Goal: Navigation & Orientation: Find specific page/section

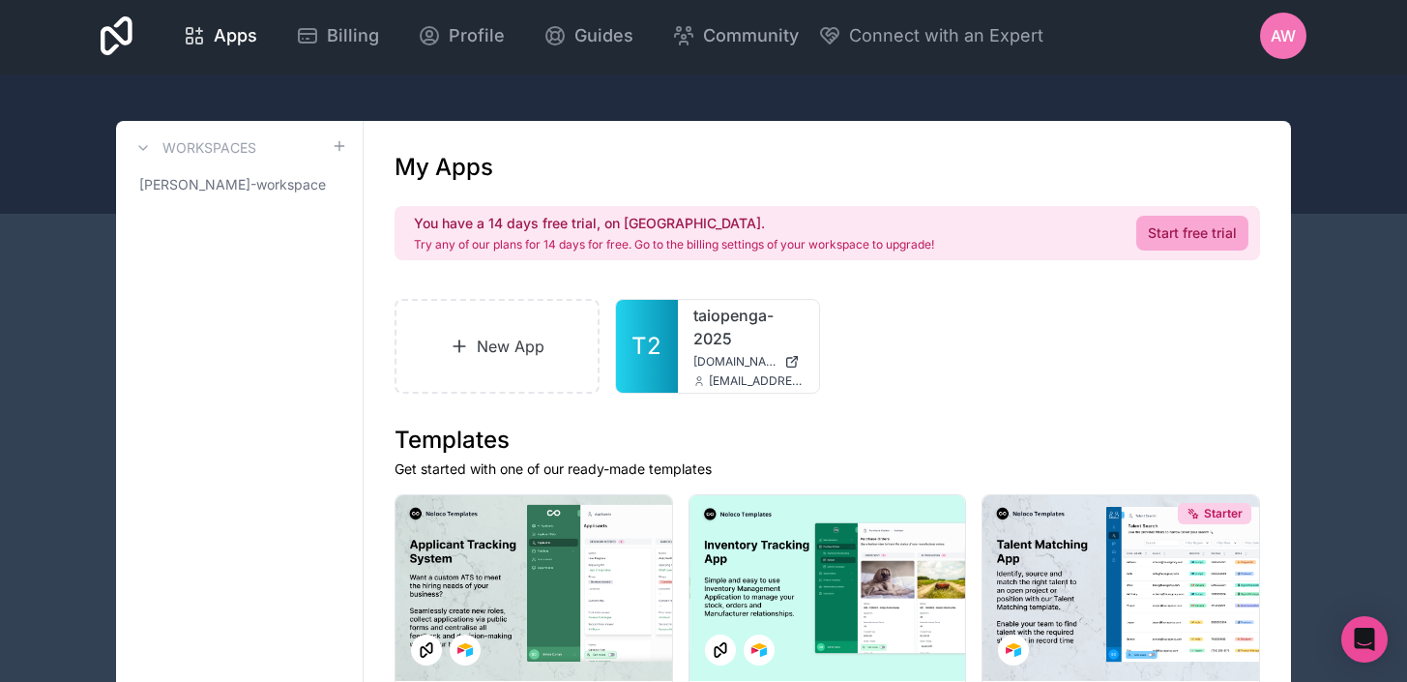
scroll to position [4, 0]
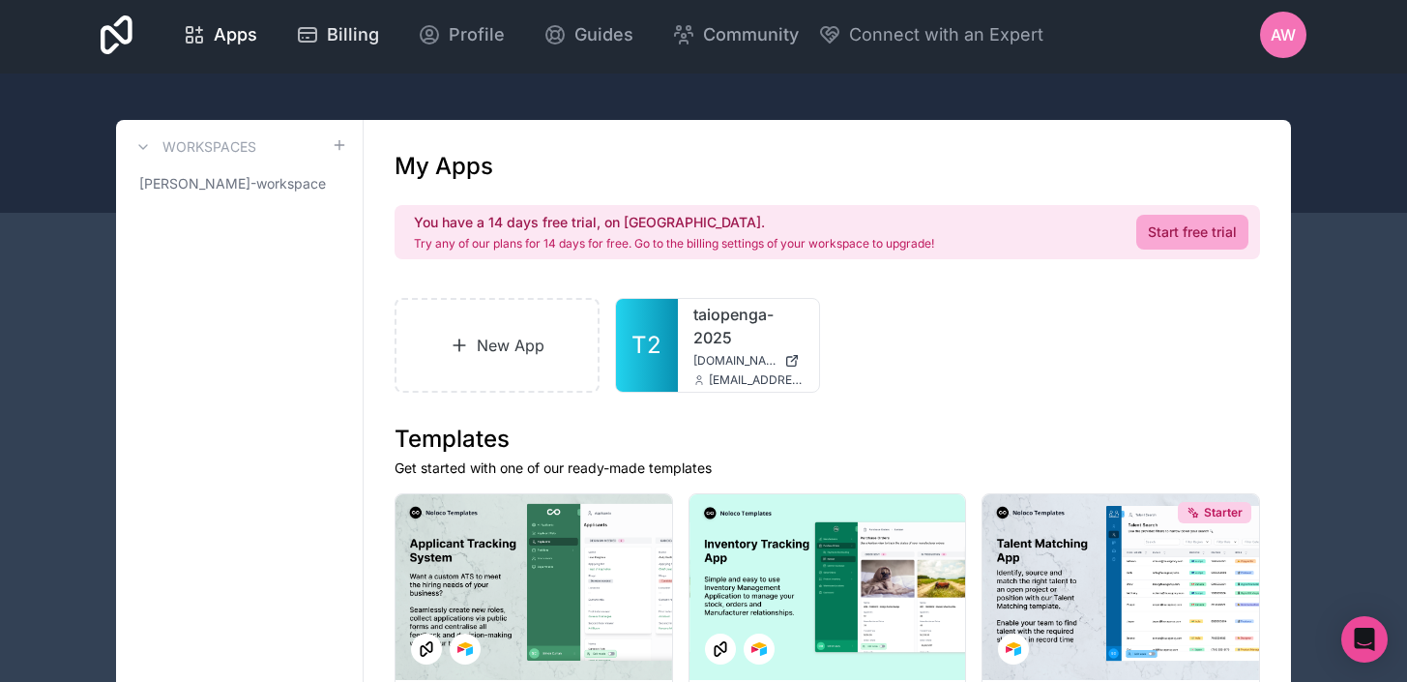
click at [354, 37] on span "Billing" at bounding box center [353, 34] width 52 height 27
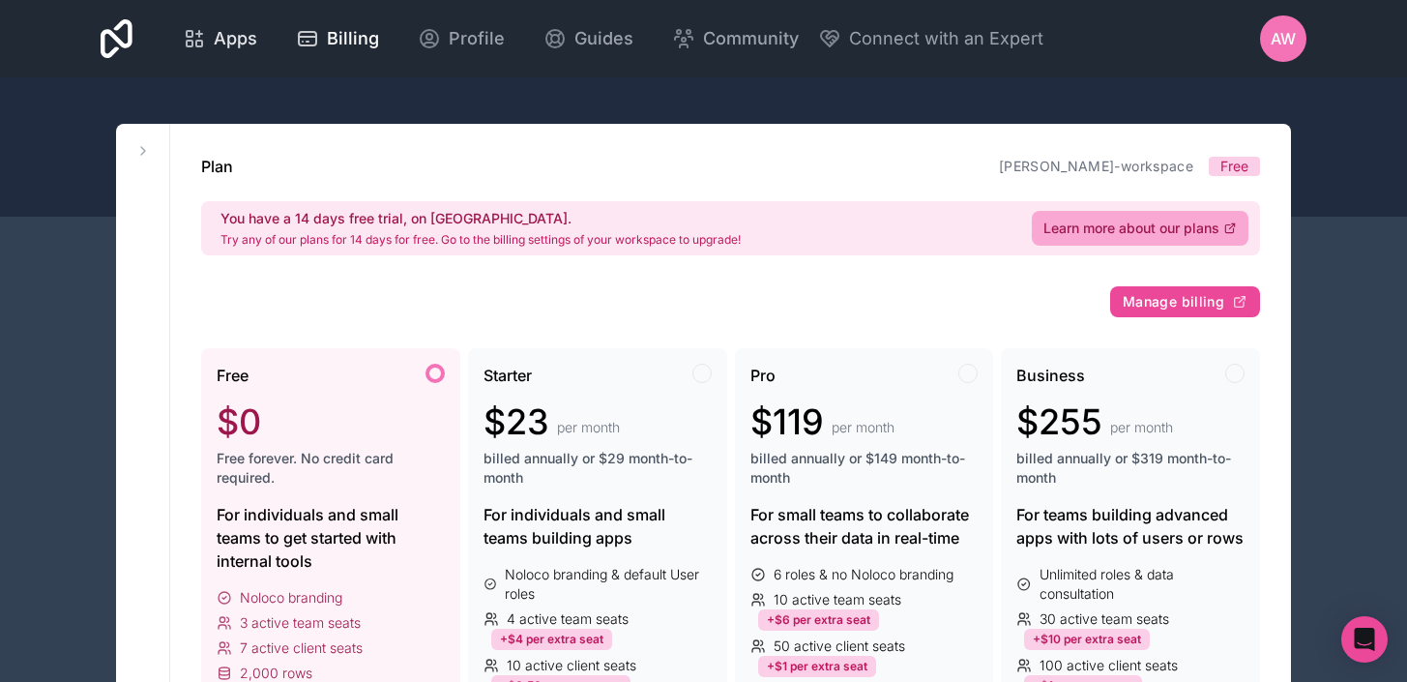
click at [237, 27] on span "Apps" at bounding box center [236, 38] width 44 height 27
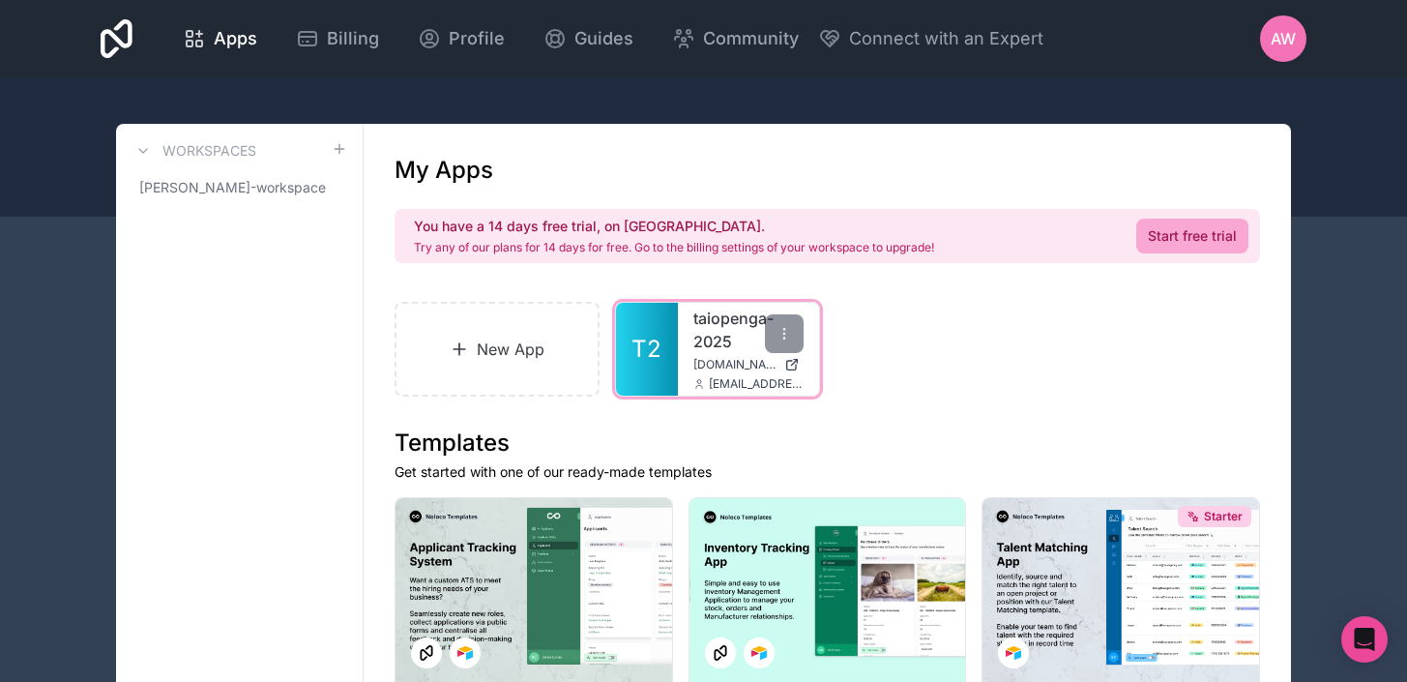
click at [736, 330] on link "taiopenga-2025" at bounding box center [748, 330] width 110 height 46
